Goal: Browse casually

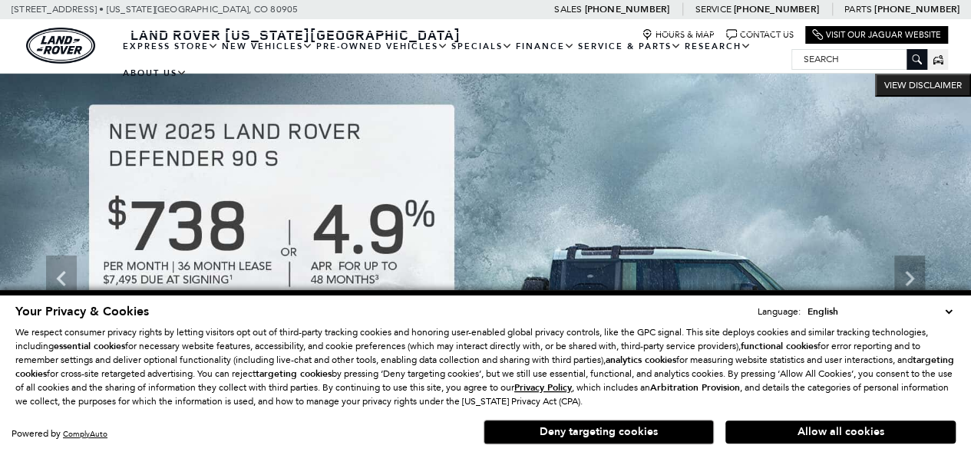
click at [636, 432] on button "Deny targeting cookies" at bounding box center [599, 432] width 230 height 25
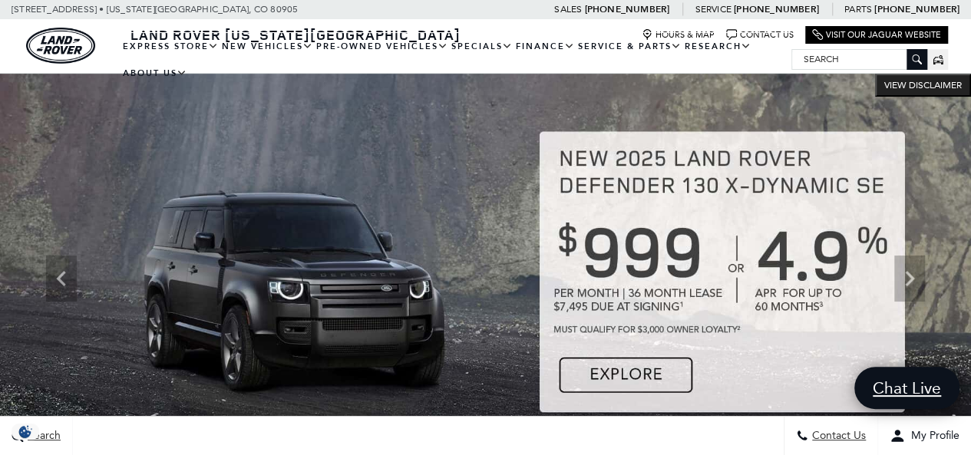
click at [428, 134] on img at bounding box center [485, 279] width 971 height 410
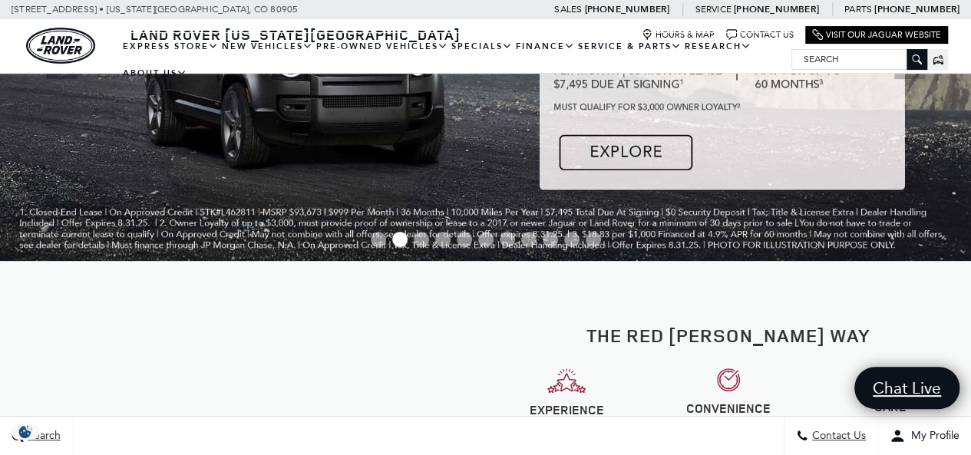
scroll to position [384, 0]
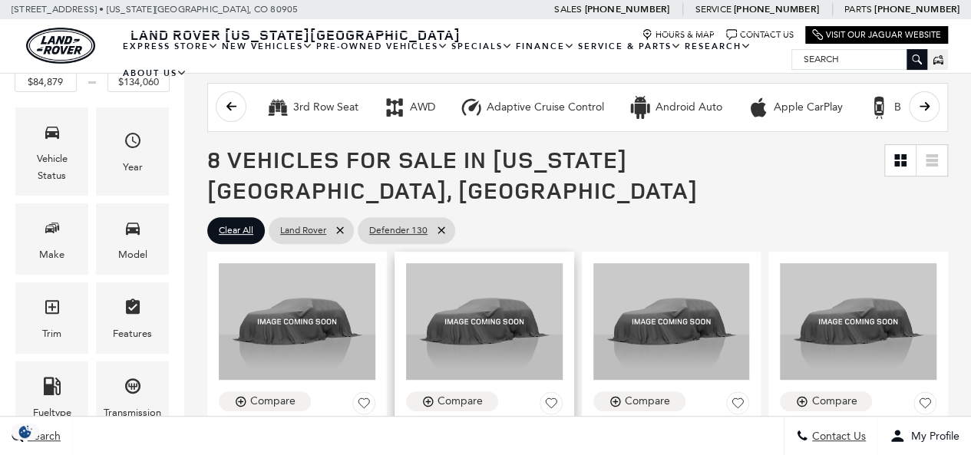
scroll to position [384, 0]
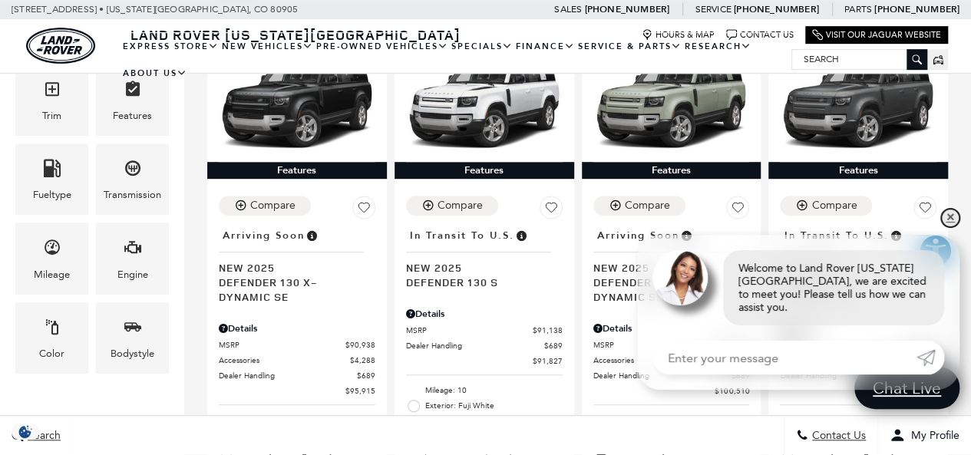
click at [948, 227] on link "✕" at bounding box center [950, 218] width 18 height 18
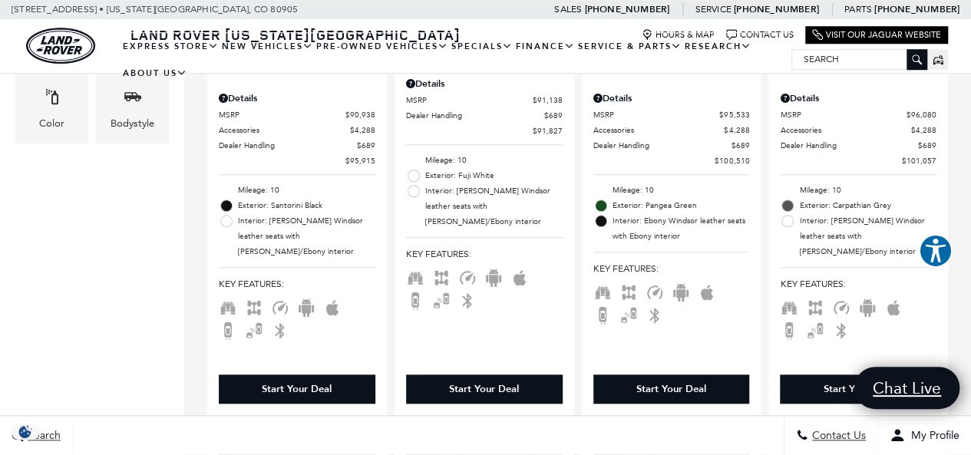
scroll to position [461, 0]
